Goal: Task Accomplishment & Management: Use online tool/utility

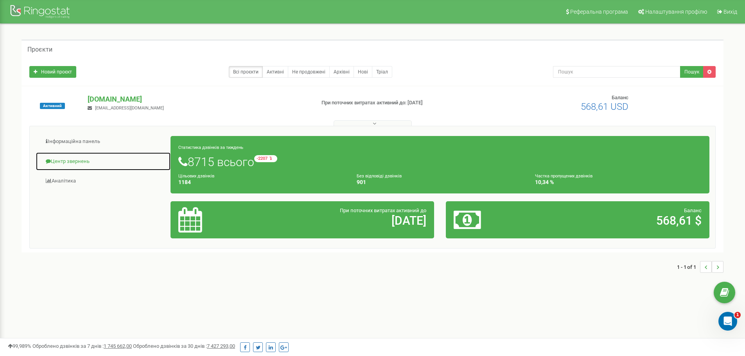
click at [72, 160] on link "Центр звернень" at bounding box center [103, 161] width 135 height 19
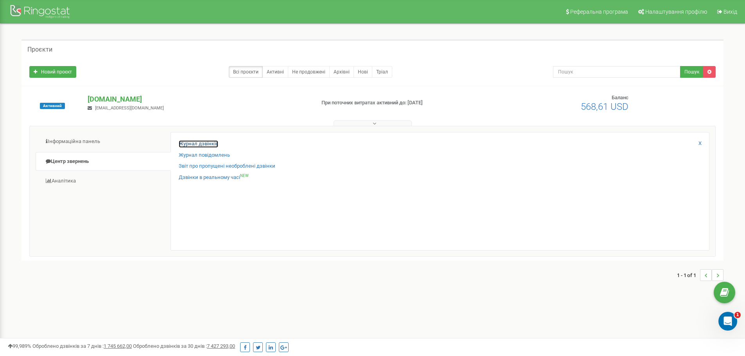
click at [186, 143] on link "Журнал дзвінків" at bounding box center [198, 143] width 39 height 7
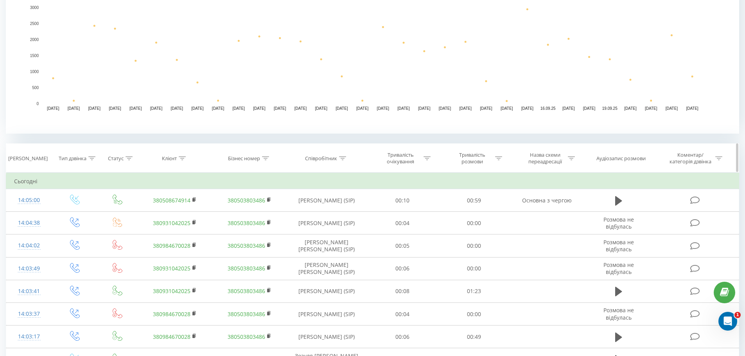
scroll to position [195, 0]
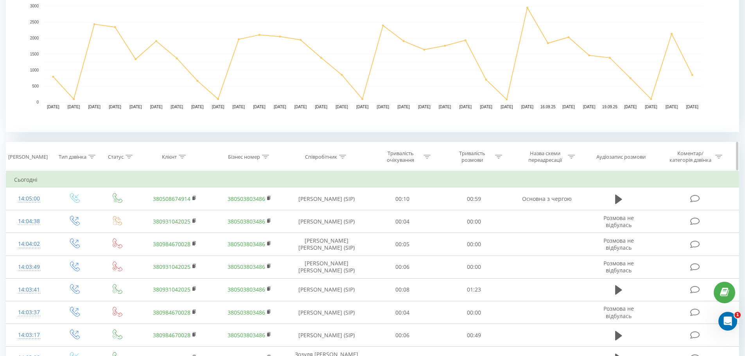
click at [342, 158] on icon at bounding box center [342, 157] width 7 height 4
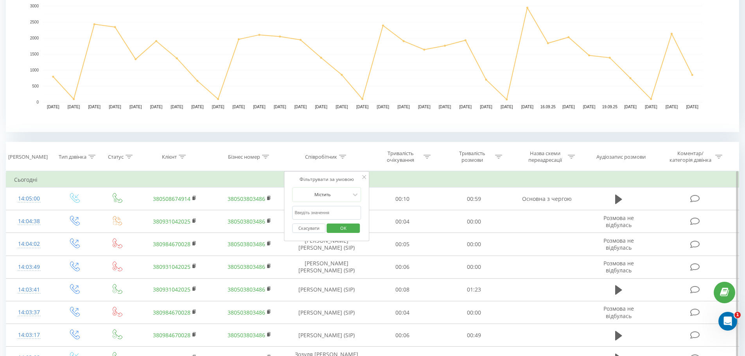
click at [326, 213] on input "text" at bounding box center [326, 213] width 69 height 14
type input "похила"
click at [343, 228] on span "OK" at bounding box center [343, 228] width 22 height 12
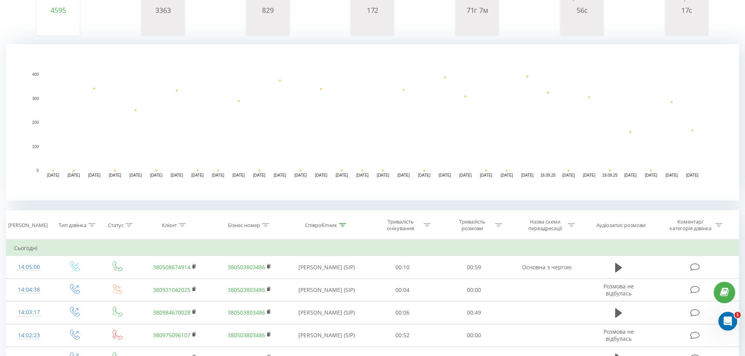
scroll to position [117, 0]
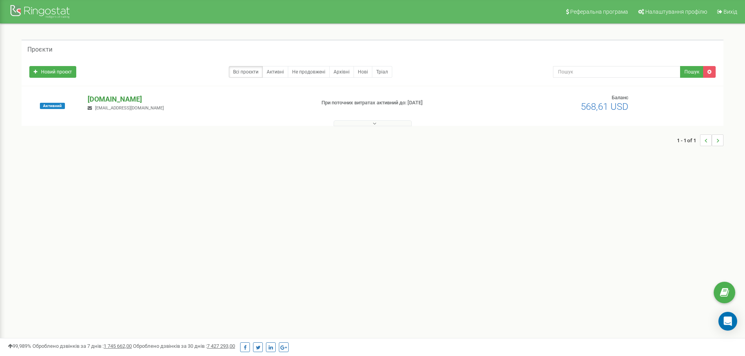
drag, startPoint x: 123, startPoint y: 95, endPoint x: 196, endPoint y: 109, distance: 74.4
click at [123, 95] on p "[DOMAIN_NAME]" at bounding box center [198, 99] width 221 height 10
click at [134, 100] on p "[DOMAIN_NAME]" at bounding box center [198, 99] width 221 height 10
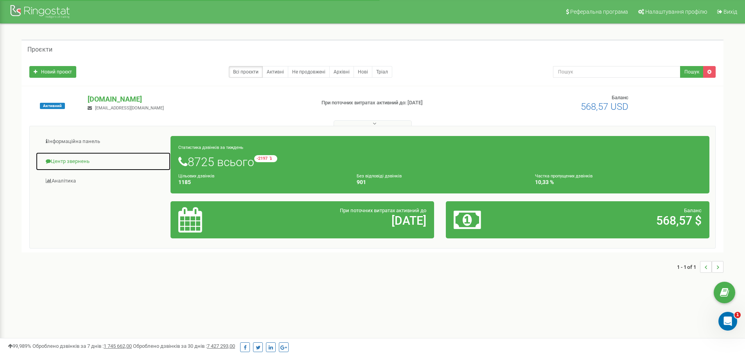
click at [85, 160] on link "Центр звернень" at bounding box center [103, 161] width 135 height 19
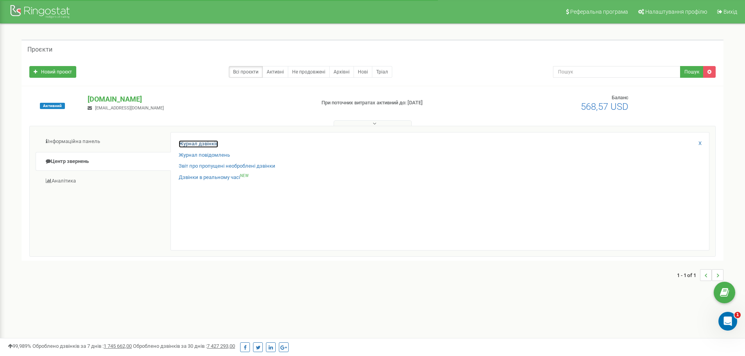
click at [190, 146] on link "Журнал дзвінків" at bounding box center [198, 143] width 39 height 7
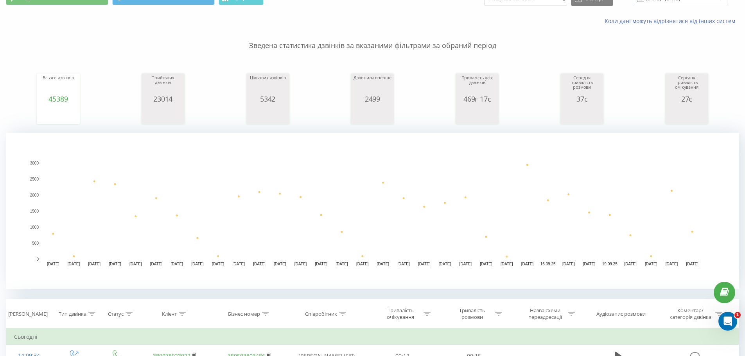
scroll to position [39, 0]
